Goal: Navigation & Orientation: Find specific page/section

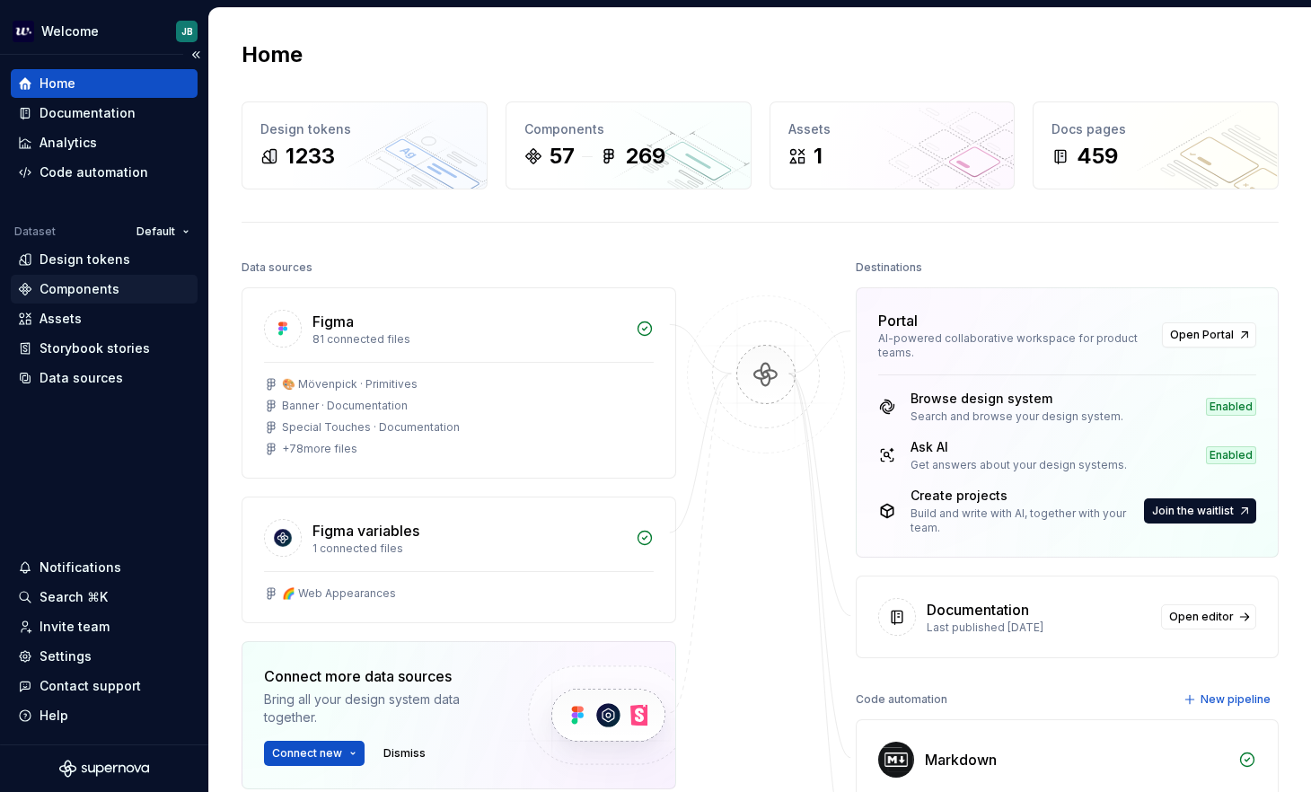
click at [113, 293] on div "Components" at bounding box center [80, 289] width 80 height 18
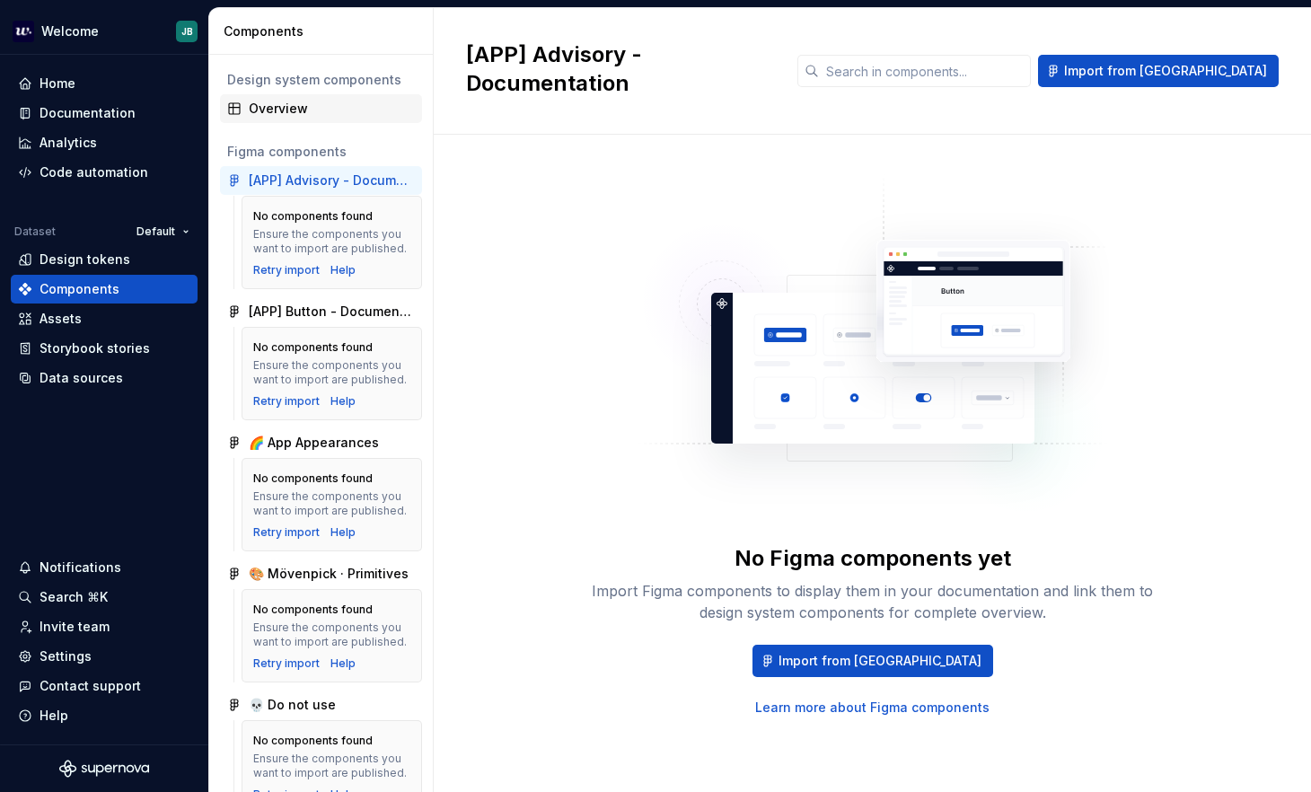
click at [278, 100] on div "Overview" at bounding box center [332, 109] width 166 height 18
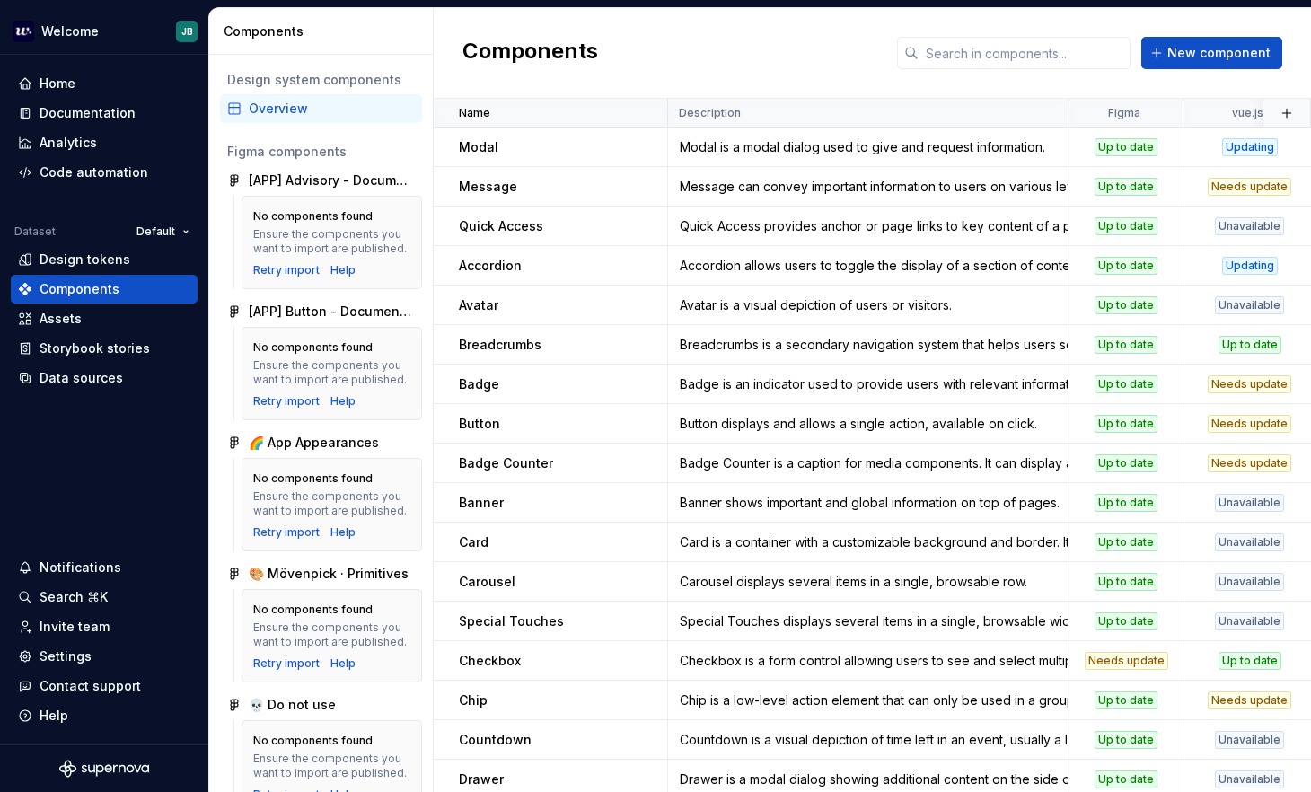
drag, startPoint x: 772, startPoint y: 62, endPoint x: 986, endPoint y: 84, distance: 214.8
click at [986, 84] on div "Components New component" at bounding box center [872, 53] width 877 height 91
drag, startPoint x: 986, startPoint y: 84, endPoint x: 444, endPoint y: 37, distance: 544.4
click at [444, 37] on div "Components New component" at bounding box center [872, 53] width 877 height 91
drag, startPoint x: 444, startPoint y: 37, endPoint x: 442, endPoint y: 17, distance: 19.8
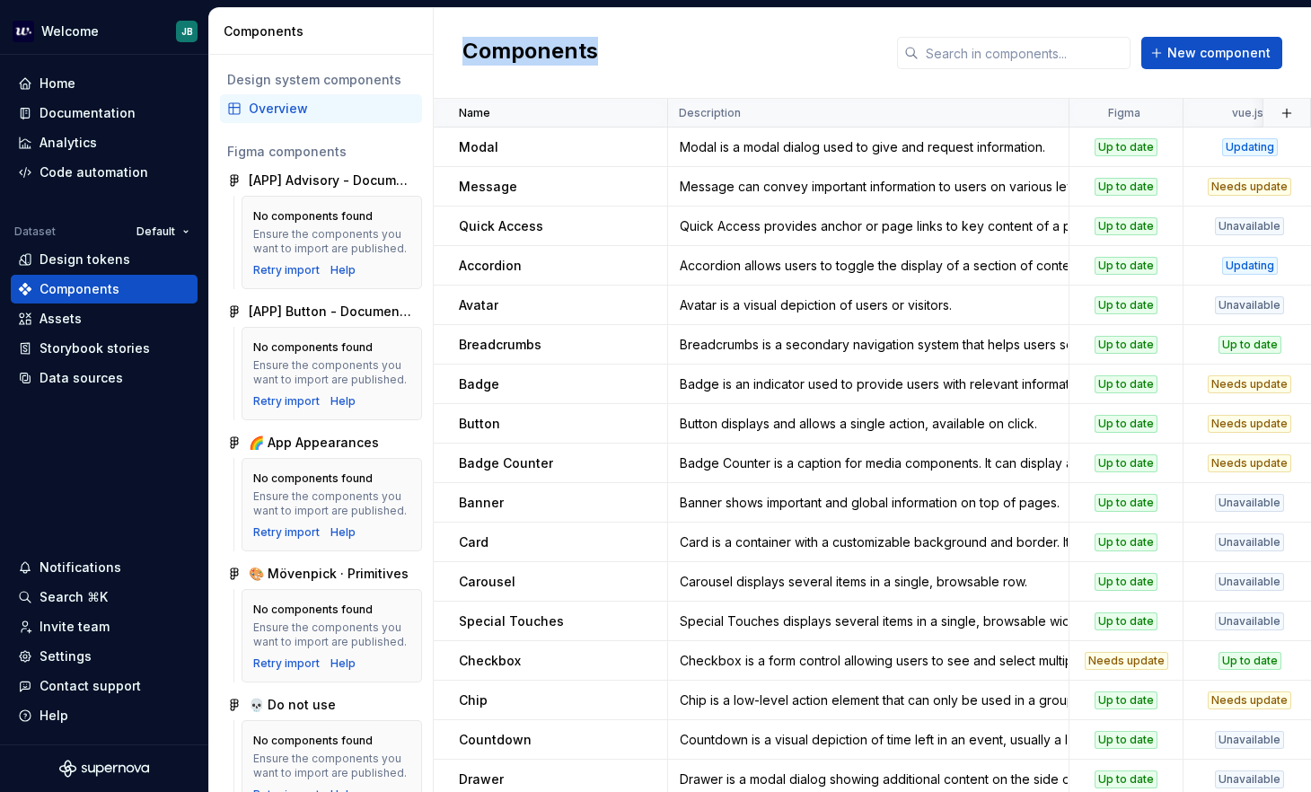
click at [442, 17] on div "Components New component" at bounding box center [872, 53] width 877 height 91
click at [690, 37] on div "Components New component" at bounding box center [872, 53] width 877 height 91
click at [605, 59] on div "Components New component" at bounding box center [872, 53] width 877 height 91
click at [579, 58] on h2 "Components" at bounding box center [530, 53] width 136 height 32
drag, startPoint x: 462, startPoint y: 26, endPoint x: 672, endPoint y: 52, distance: 211.7
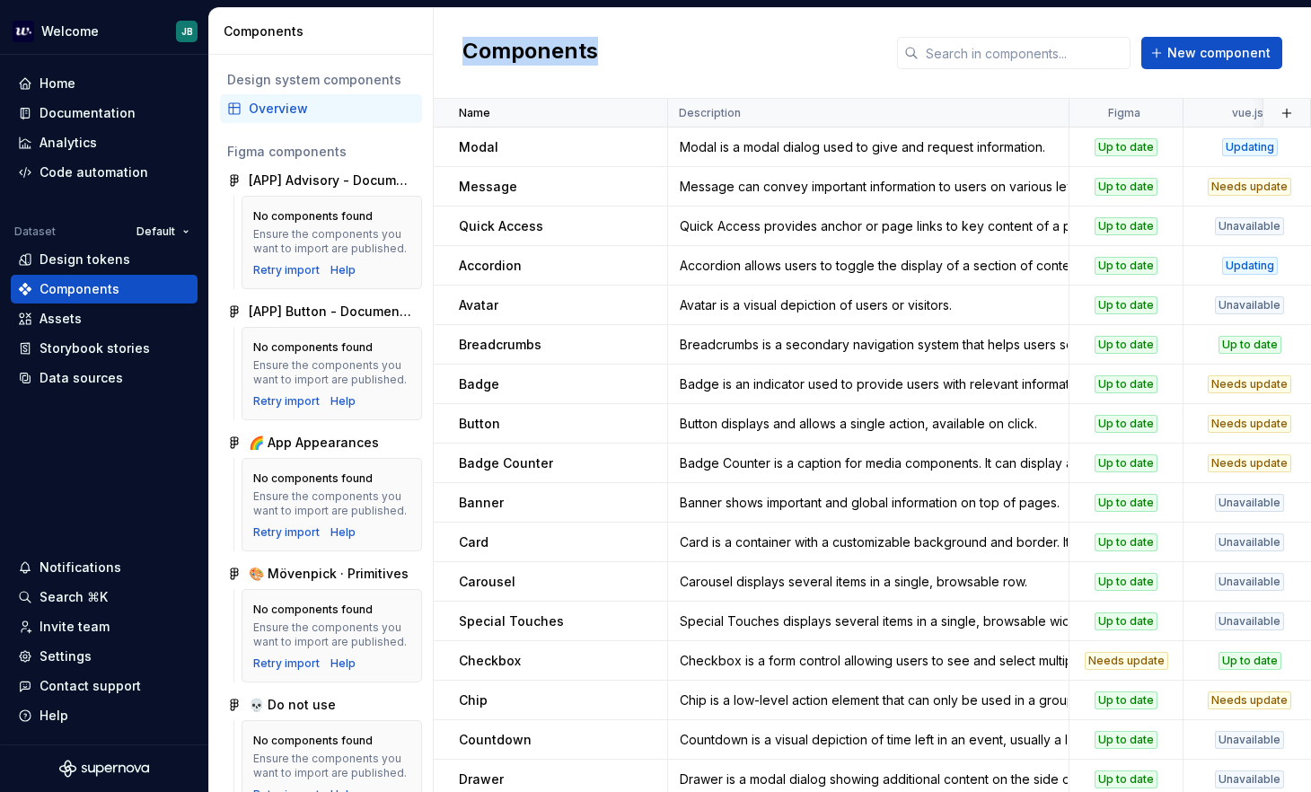
click at [672, 52] on div "Components New component" at bounding box center [872, 53] width 877 height 91
click at [702, 55] on div "Components New component" at bounding box center [872, 53] width 877 height 91
click at [519, 61] on h2 "Components" at bounding box center [530, 53] width 136 height 32
